Goal: Use online tool/utility: Utilize a website feature to perform a specific function

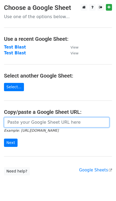
click at [46, 124] on input "url" at bounding box center [57, 122] width 106 height 10
paste input "[URL][DOMAIN_NAME]"
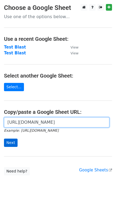
scroll to position [0, 154]
type input "[URL][DOMAIN_NAME]"
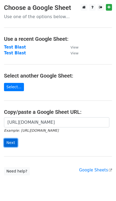
click at [14, 141] on input "Next" at bounding box center [11, 143] width 14 height 8
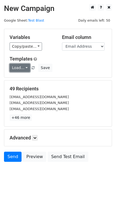
click at [22, 70] on link "Load..." at bounding box center [20, 68] width 21 height 8
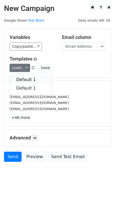
click at [22, 77] on link "Default 1" at bounding box center [31, 79] width 42 height 9
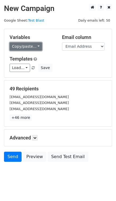
click at [25, 43] on link "Copy/paste..." at bounding box center [26, 46] width 33 height 8
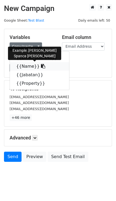
click at [25, 67] on link "{{Name}}" at bounding box center [39, 66] width 59 height 9
